Goal: Check status: Check status

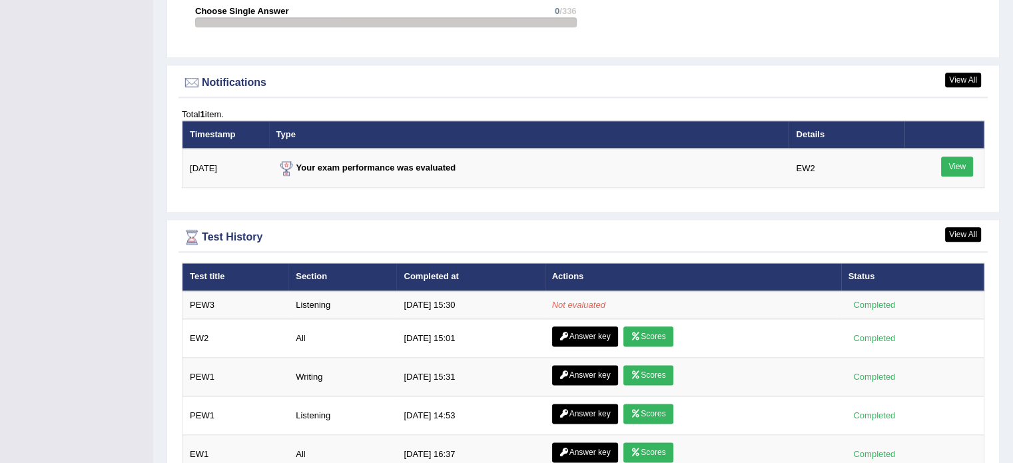
scroll to position [1722, 0]
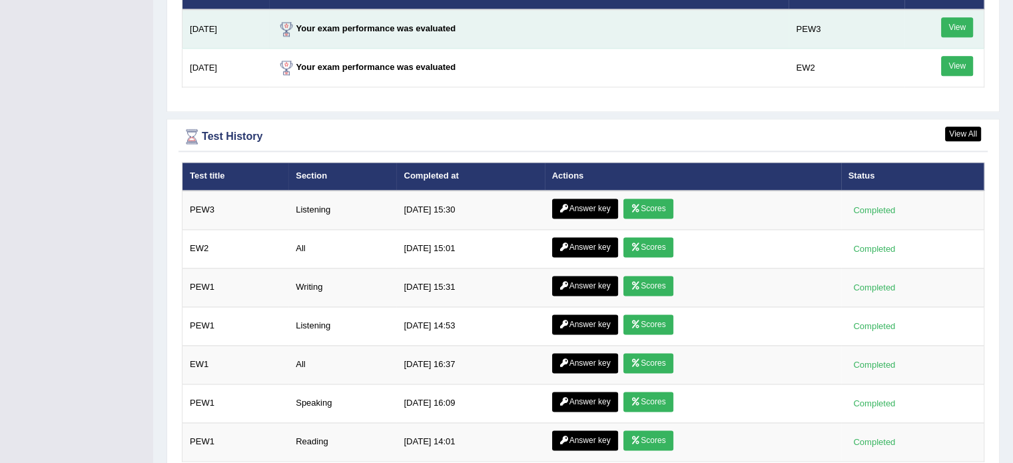
scroll to position [1704, 0]
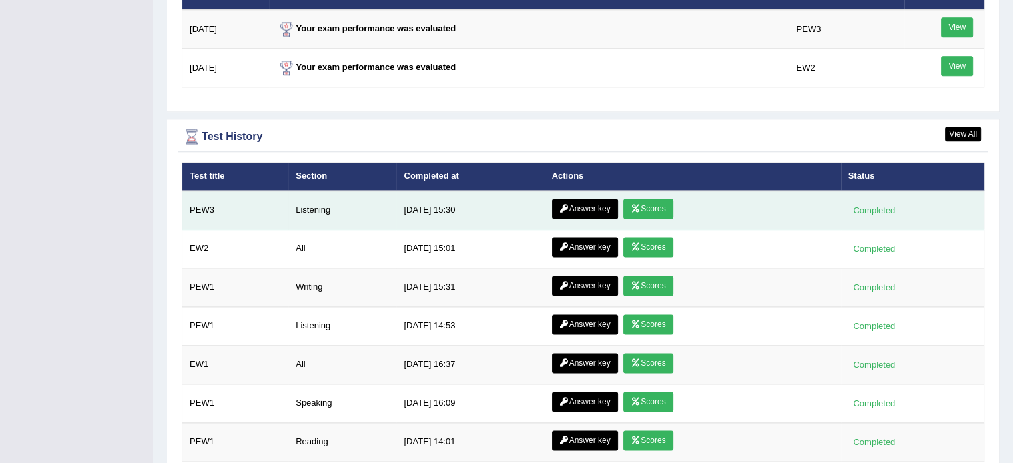
click at [648, 218] on link "Scores" at bounding box center [647, 208] width 49 height 20
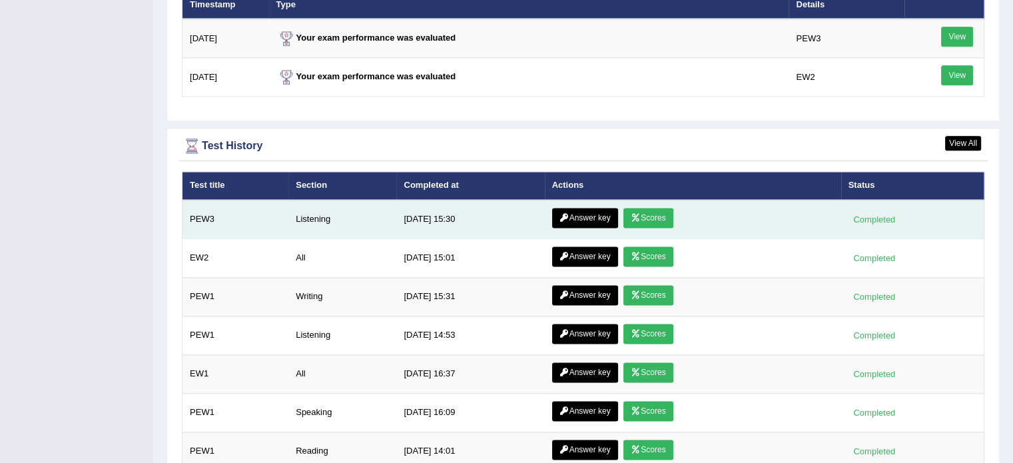
click at [578, 226] on link "Answer key" at bounding box center [585, 218] width 66 height 20
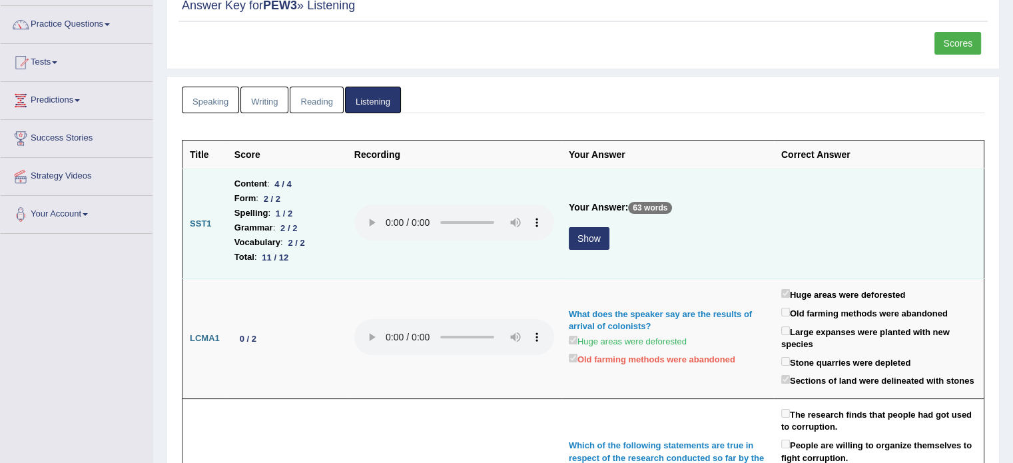
scroll to position [101, 0]
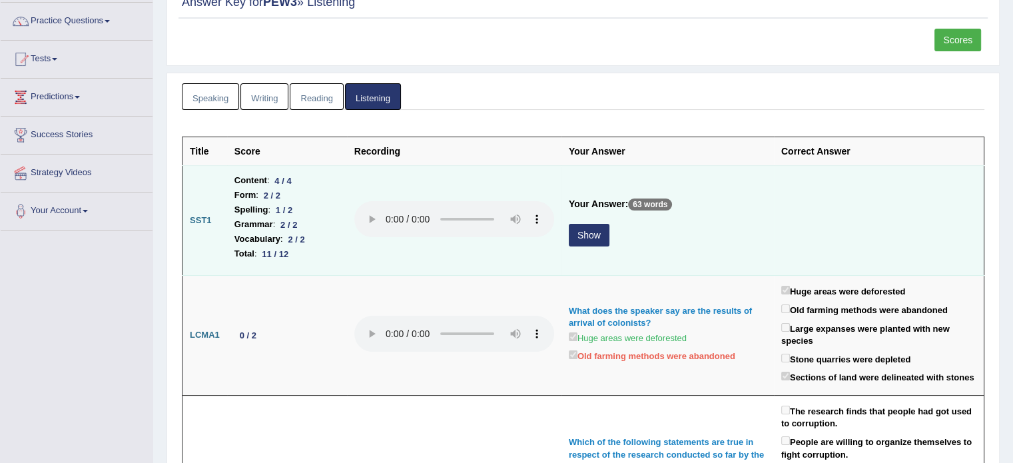
click at [582, 233] on button "Show" at bounding box center [589, 235] width 41 height 23
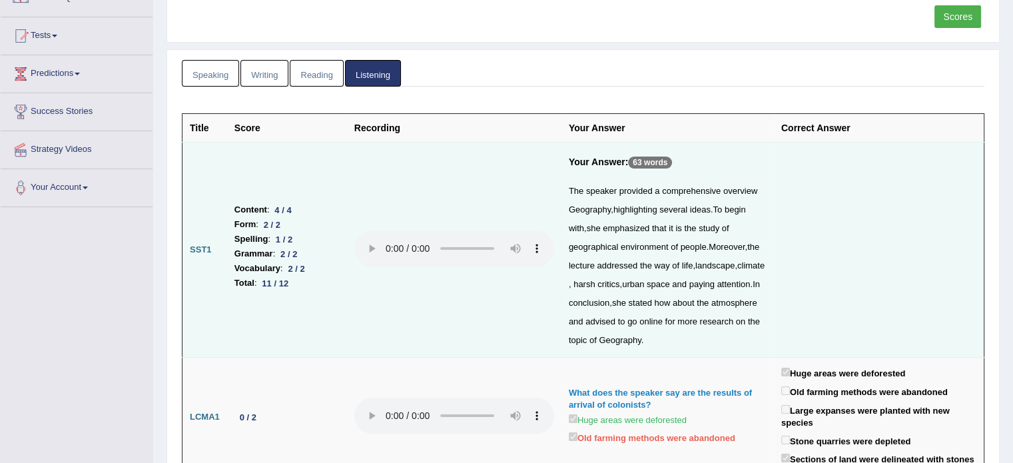
scroll to position [0, 0]
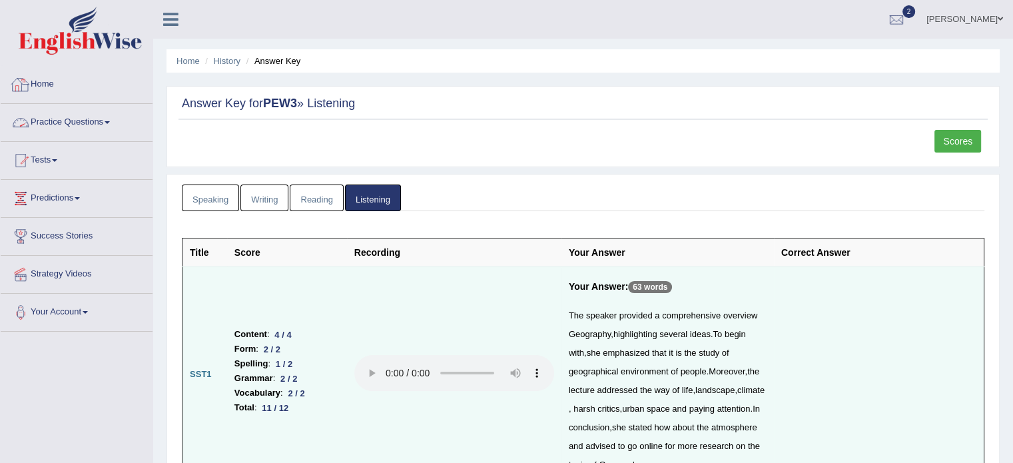
click at [45, 75] on link "Home" at bounding box center [77, 82] width 152 height 33
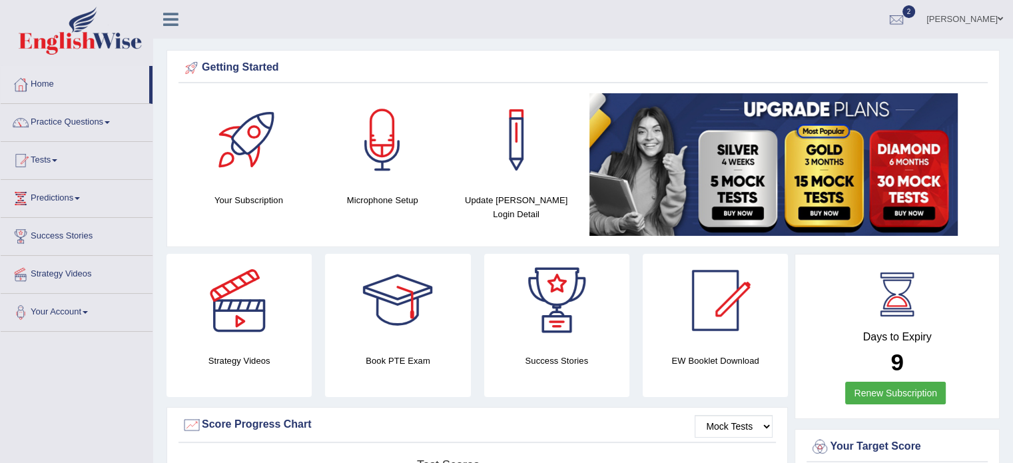
click at [198, 176] on link at bounding box center [248, 139] width 120 height 93
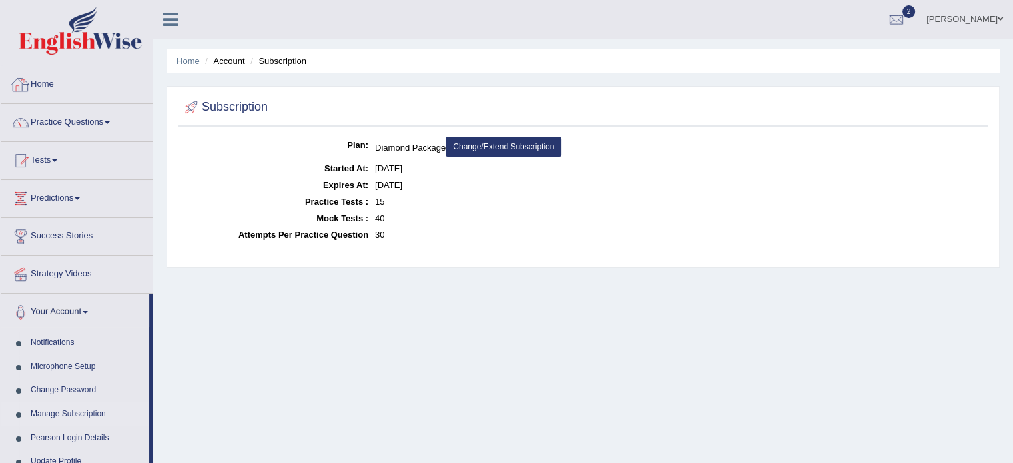
click at [59, 77] on link "Home" at bounding box center [77, 82] width 152 height 33
